Goal: Check status

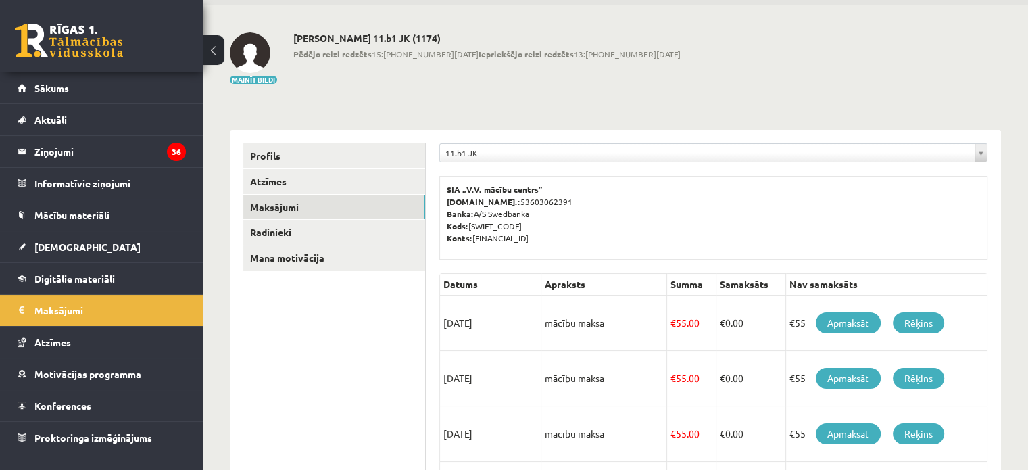
scroll to position [47, 0]
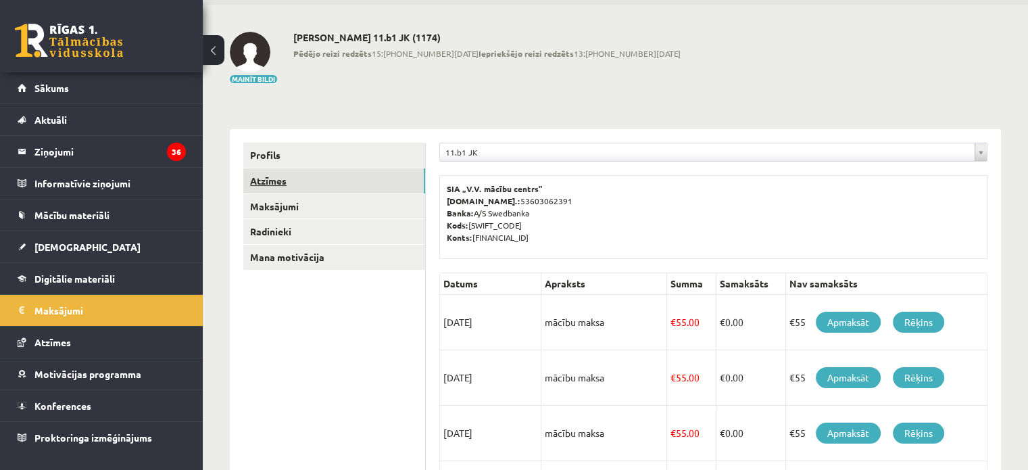
click at [280, 180] on link "Atzīmes" at bounding box center [334, 180] width 182 height 25
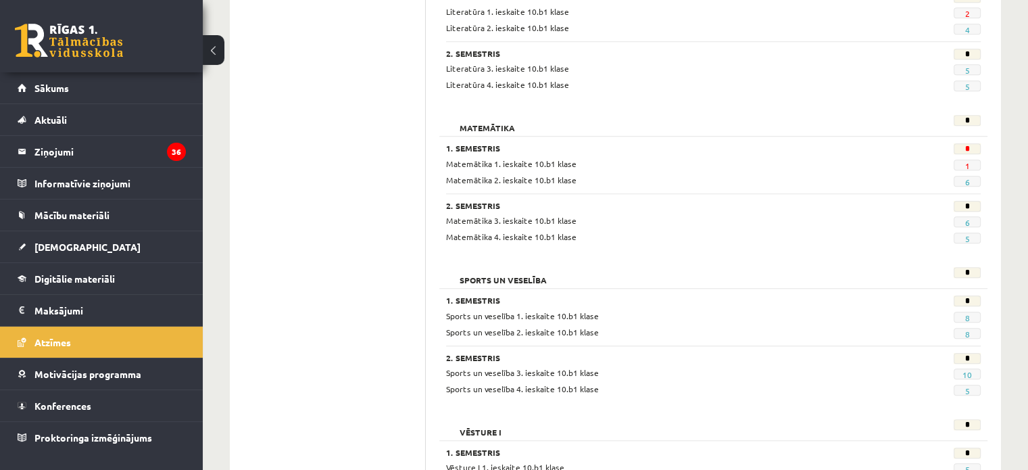
scroll to position [1167, 0]
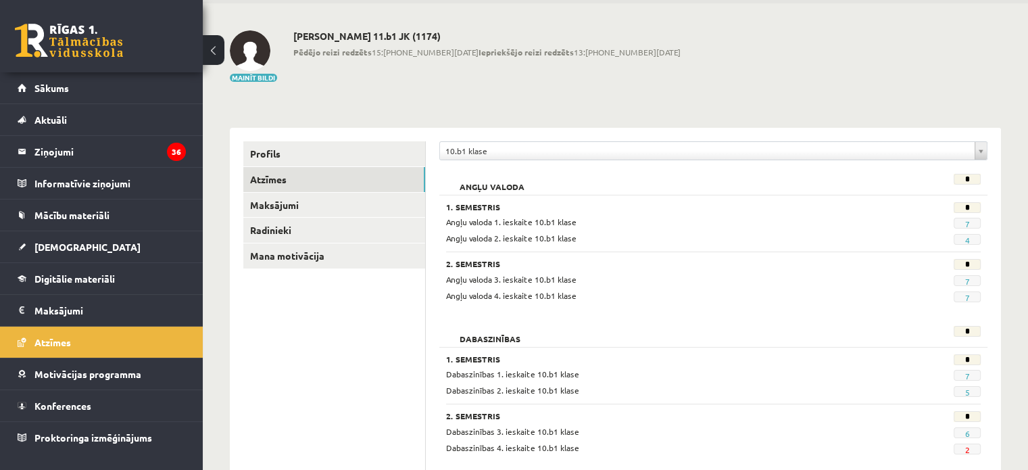
scroll to position [0, 0]
